Goal: Task Accomplishment & Management: Use online tool/utility

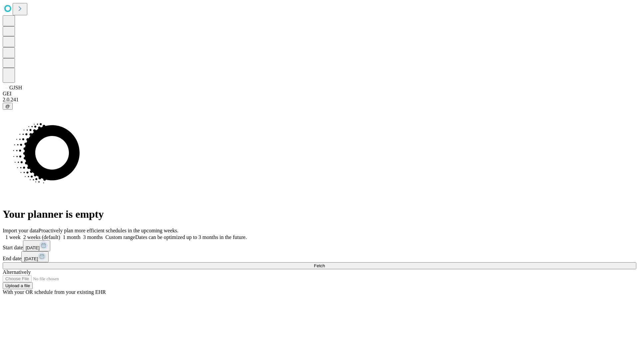
click at [325, 264] on span "Fetch" at bounding box center [319, 266] width 11 height 5
